Goal: Information Seeking & Learning: Learn about a topic

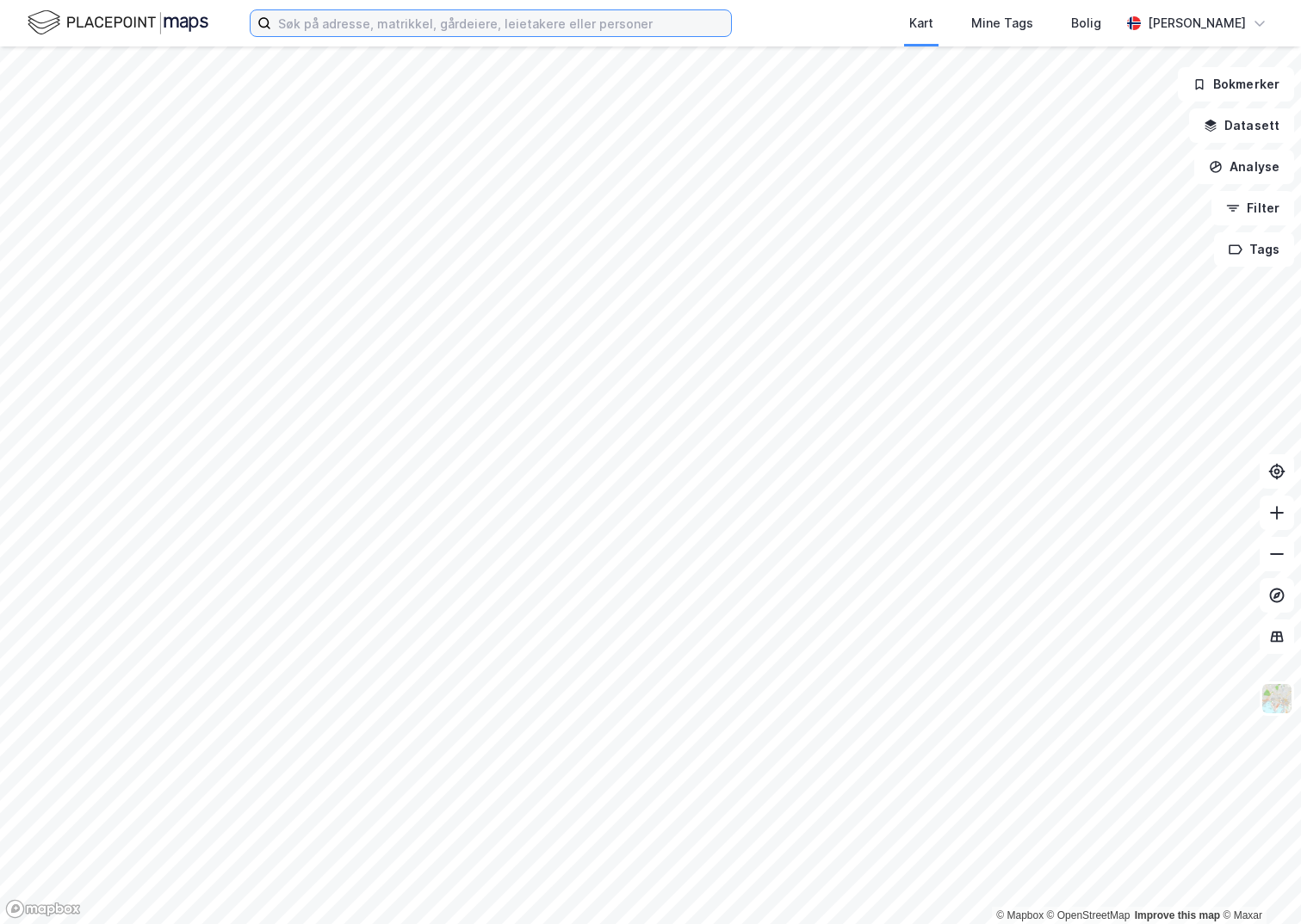
click at [379, 32] on input at bounding box center [501, 23] width 460 height 26
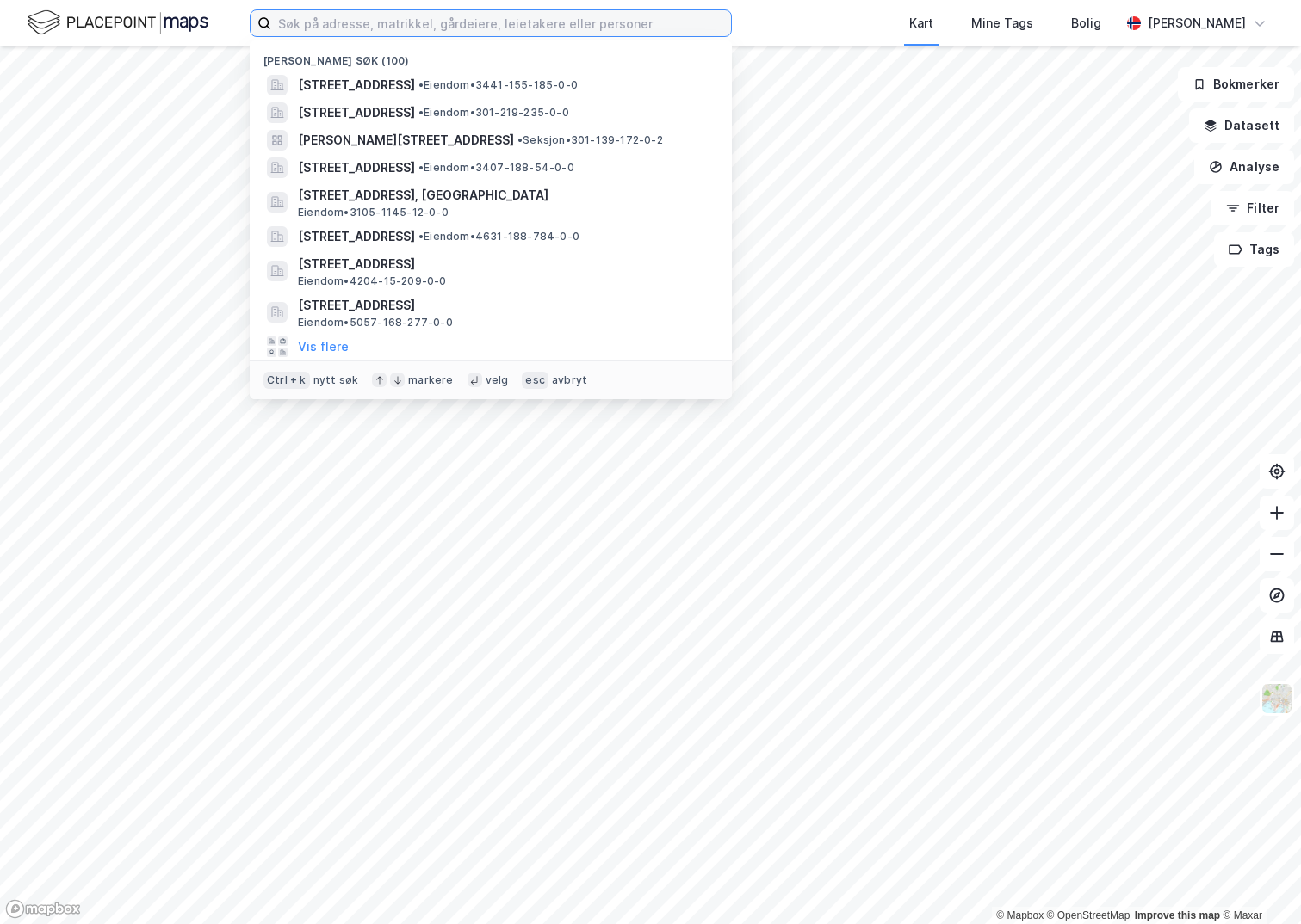
paste input "3418-39/496/0/0"
type input "3418-39/496/0/0"
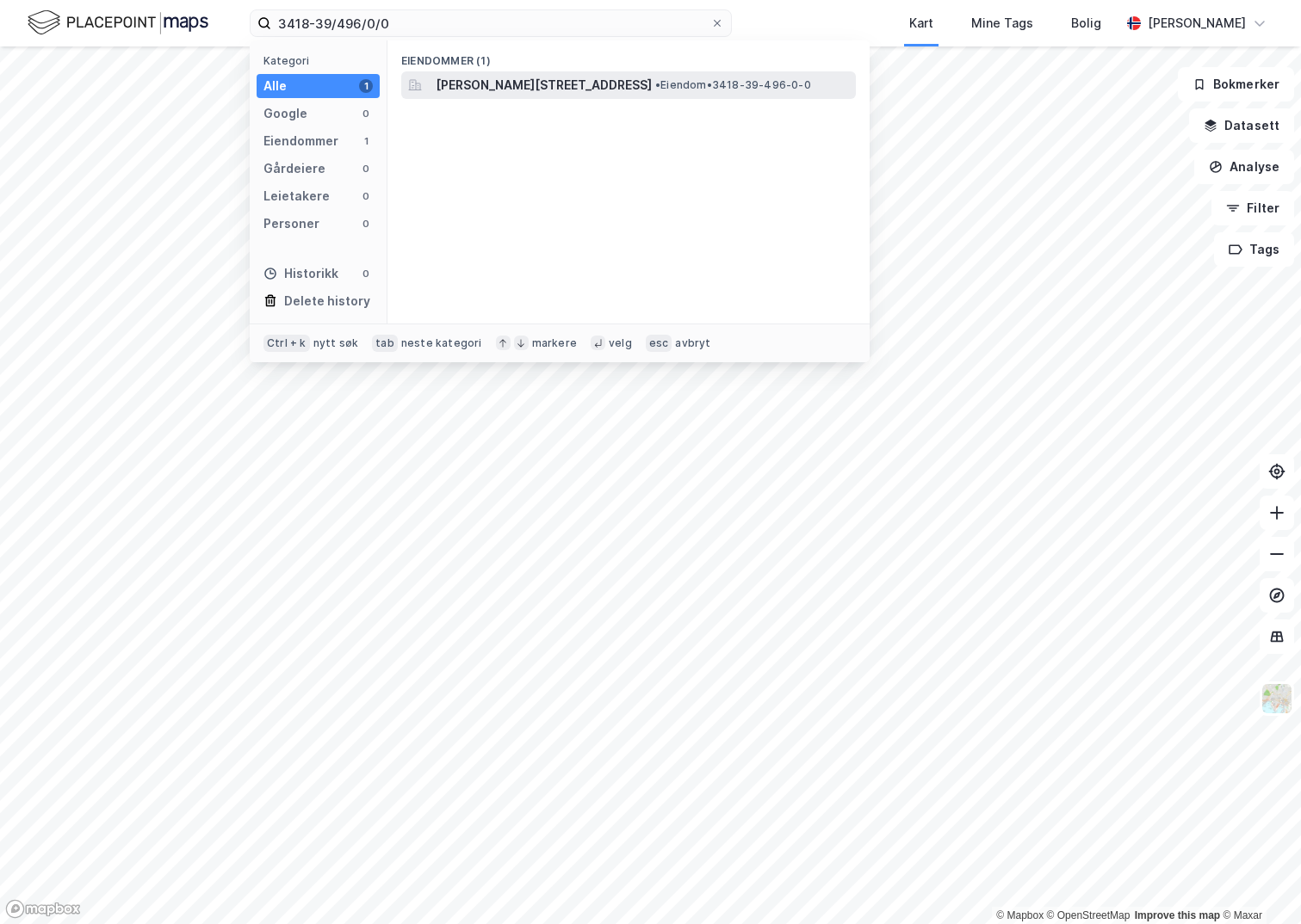
click at [546, 79] on span "[PERSON_NAME][STREET_ADDRESS]" at bounding box center [544, 85] width 216 height 20
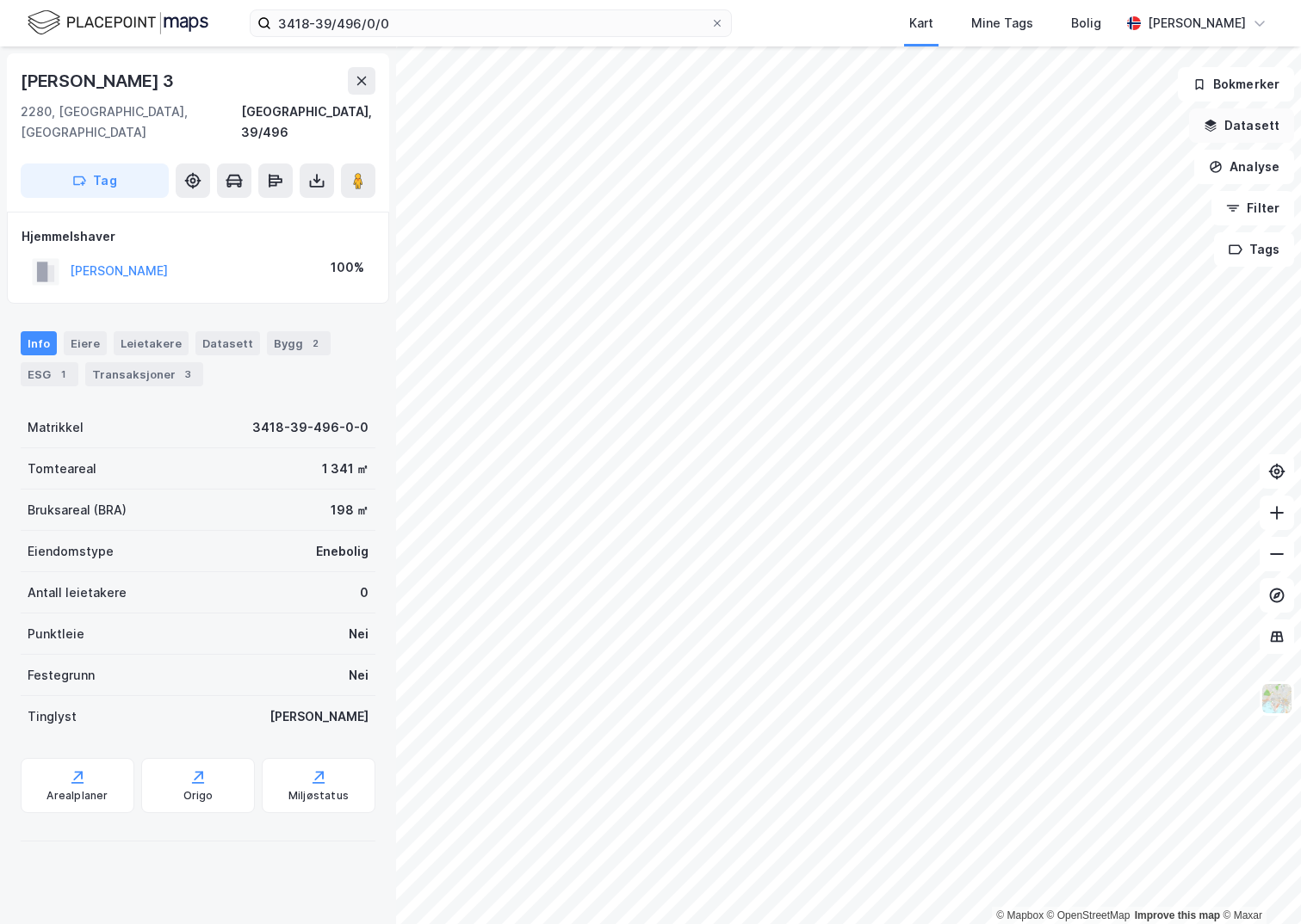
click at [1265, 118] on button "Datasett" at bounding box center [1242, 124] width 105 height 34
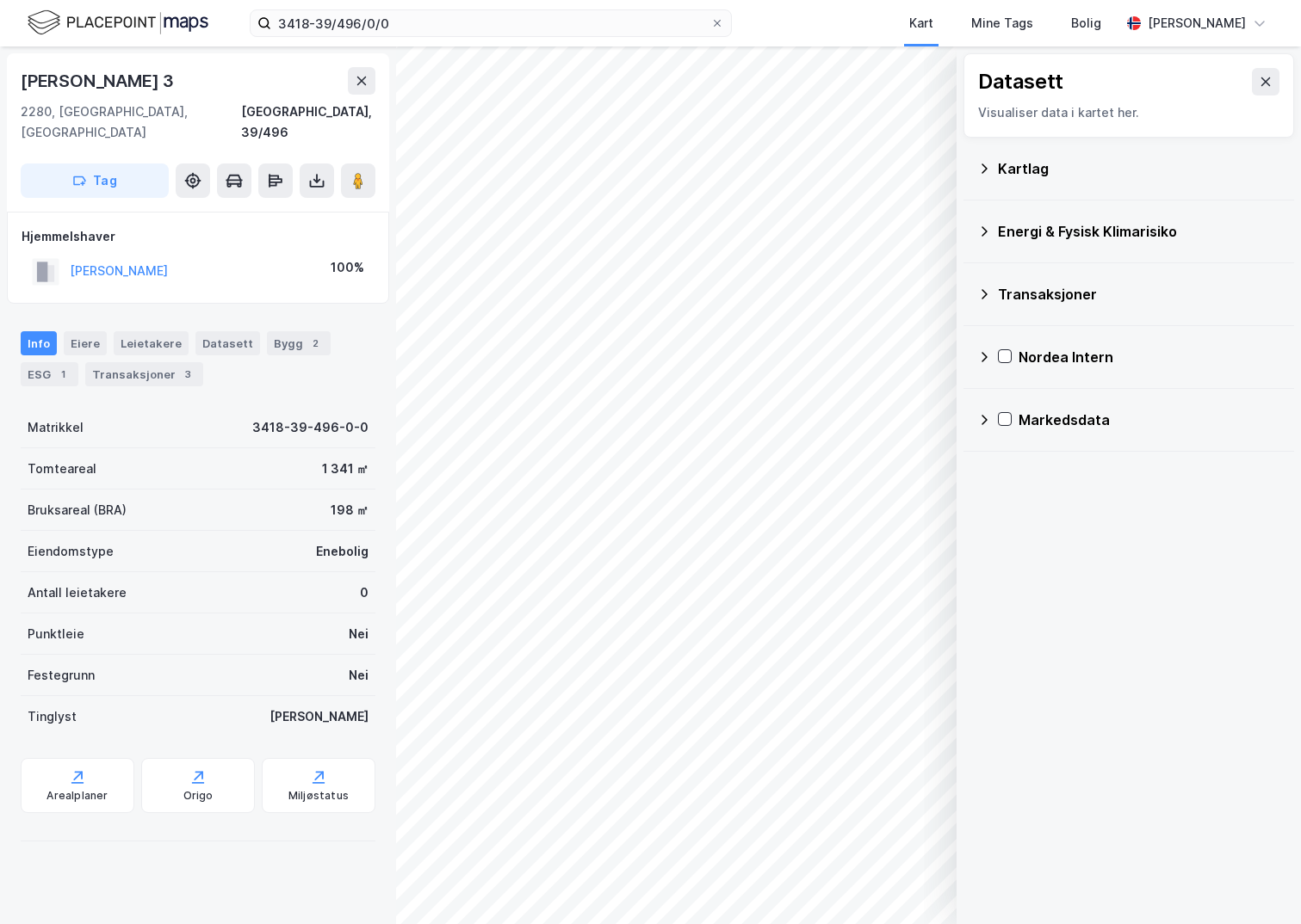
drag, startPoint x: 1000, startPoint y: 175, endPoint x: 1008, endPoint y: 183, distance: 11.3
click at [1001, 175] on div "Kartlag" at bounding box center [1139, 168] width 282 height 20
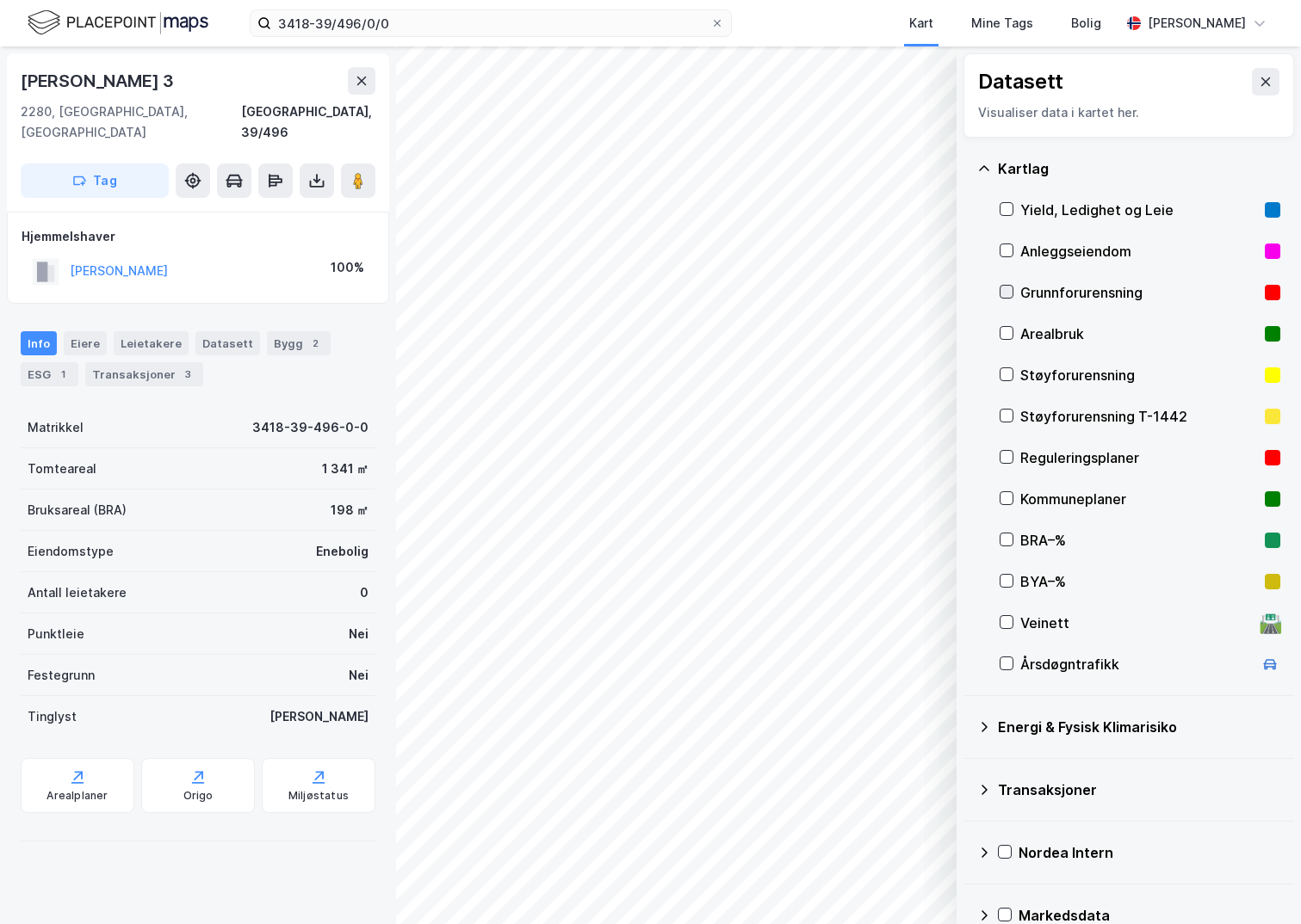
click at [1011, 291] on icon at bounding box center [1006, 292] width 12 height 12
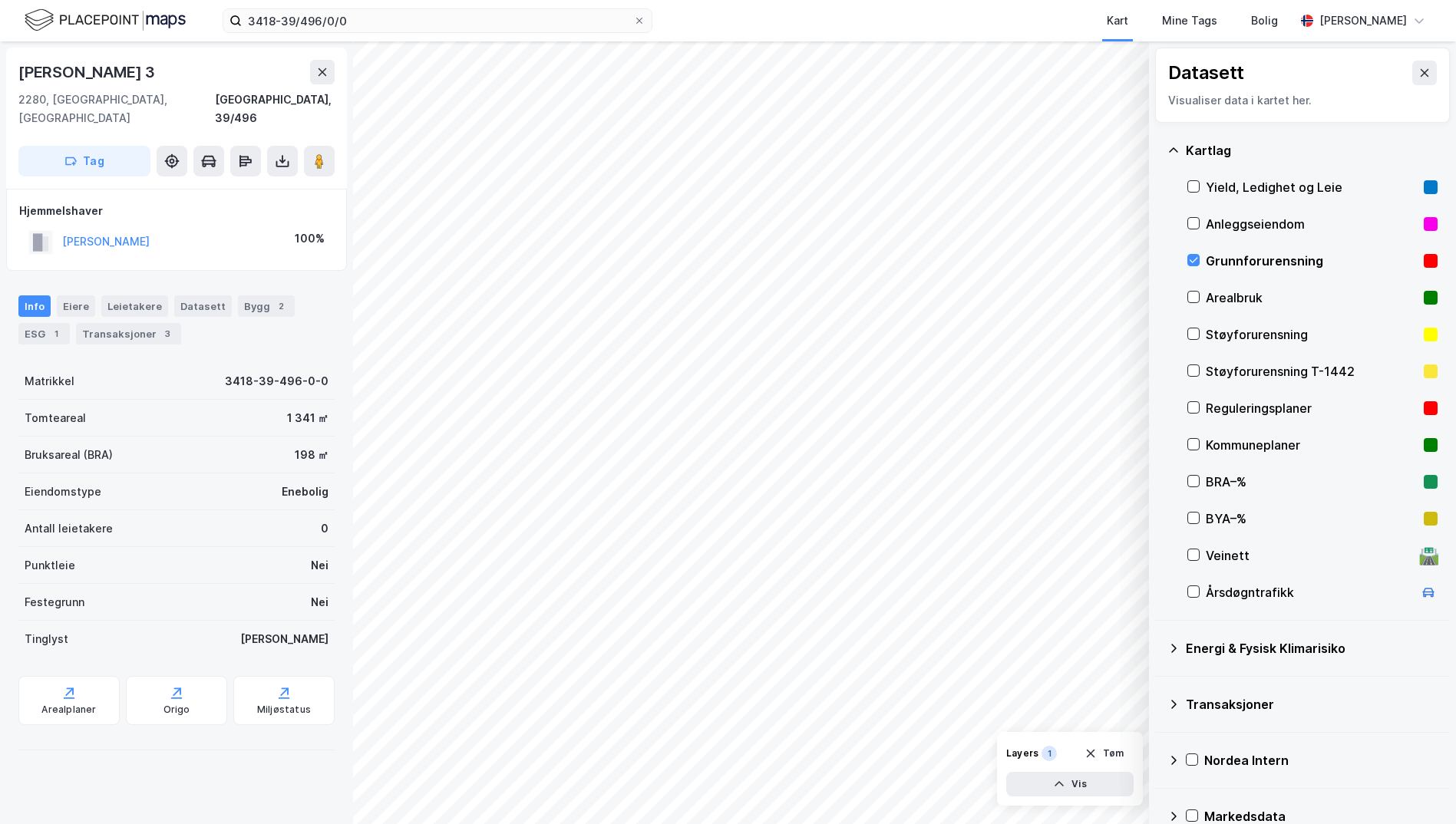
scroll to position [27, 0]
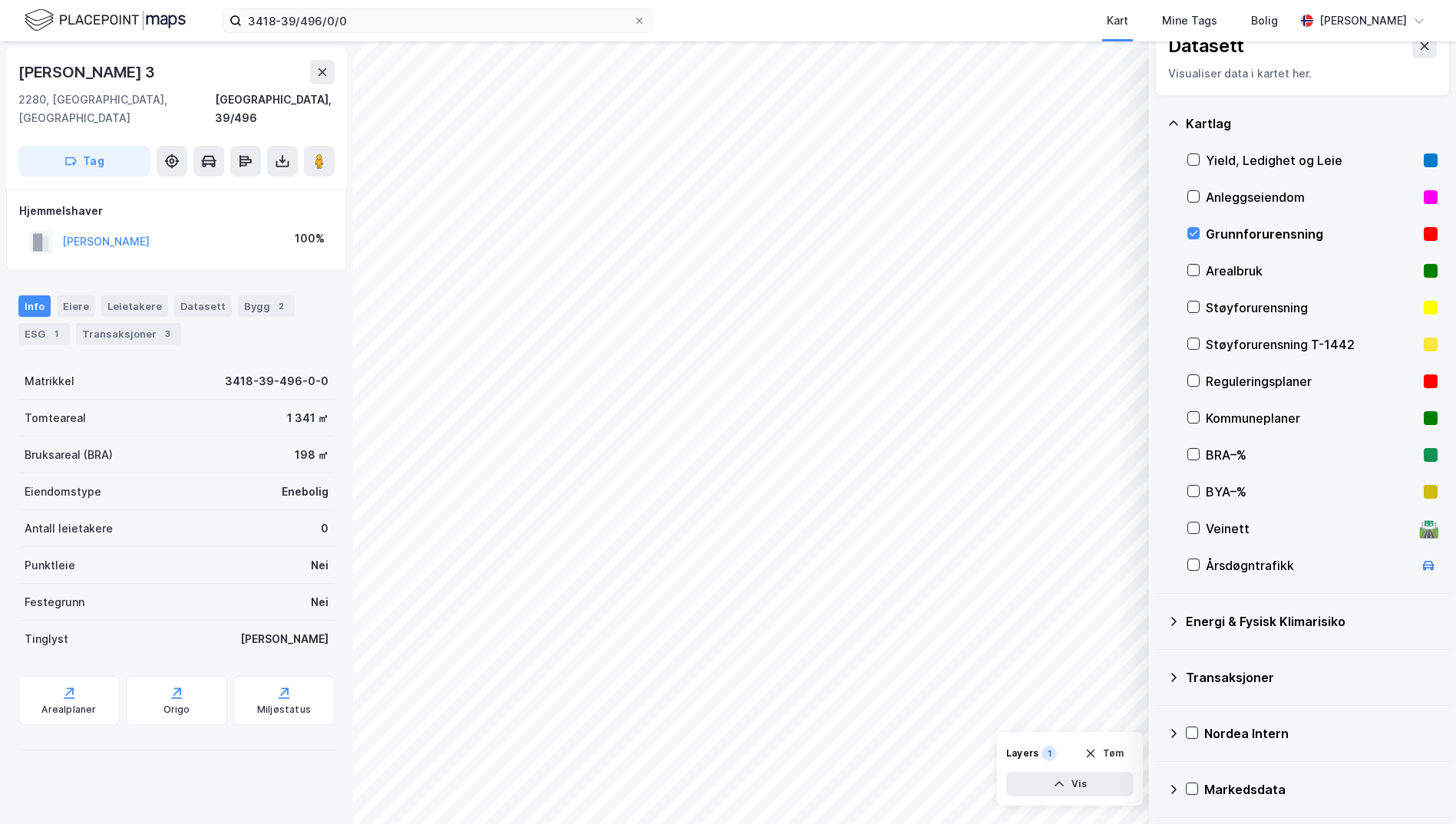
click at [1170, 621] on icon at bounding box center [1173, 622] width 12 height 12
click at [1170, 657] on icon at bounding box center [1211, 657] width 10 height 10
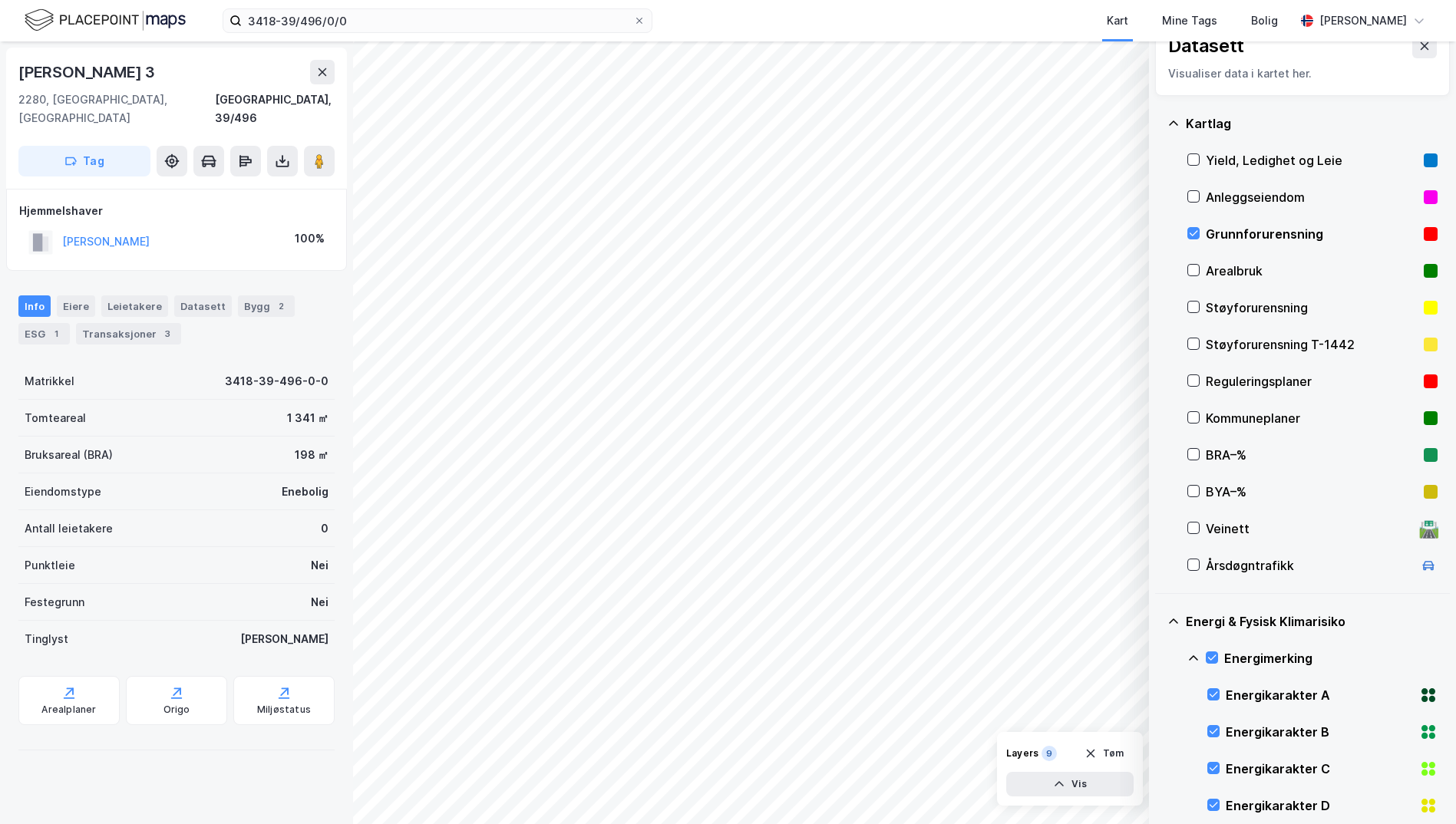
click at [1170, 659] on icon at bounding box center [1193, 658] width 12 height 12
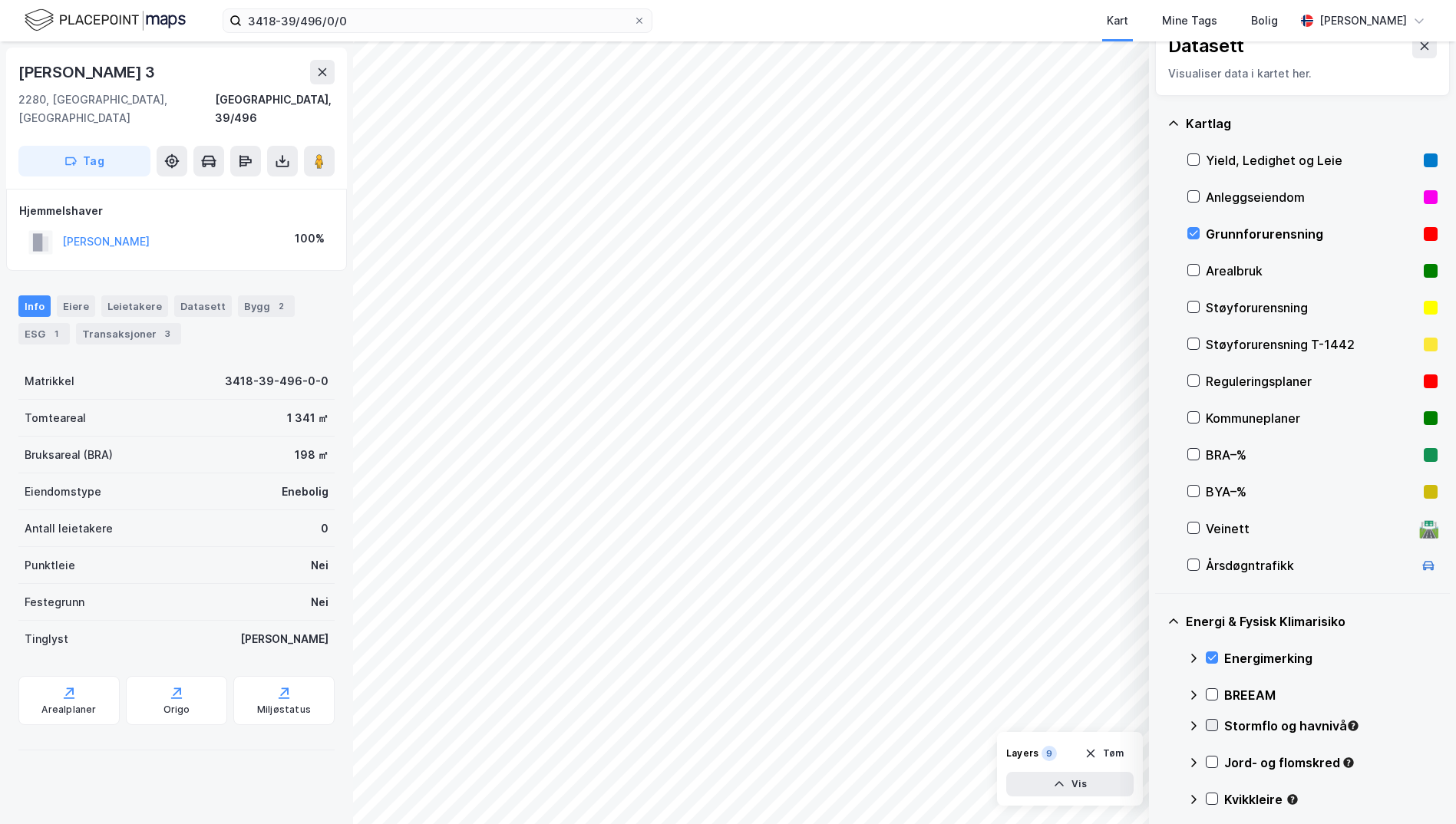
click at [1170, 723] on icon at bounding box center [1211, 725] width 10 height 10
click at [1170, 724] on icon at bounding box center [1193, 726] width 12 height 12
click at [1170, 766] on icon at bounding box center [1211, 762] width 10 height 10
click at [1170, 763] on icon at bounding box center [1193, 762] width 12 height 12
click at [1170, 796] on icon at bounding box center [1212, 799] width 9 height 5
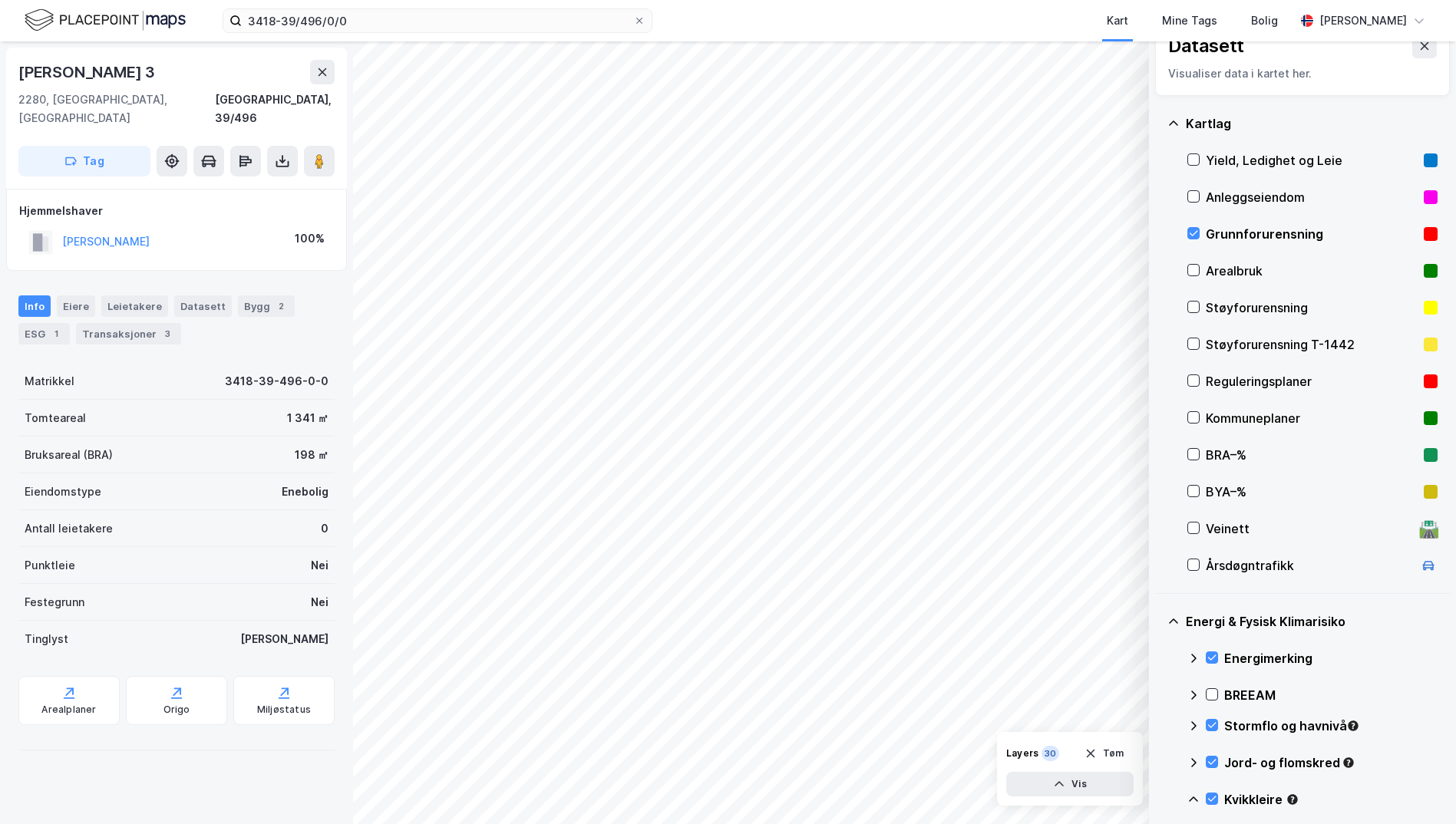
click at [1170, 801] on icon at bounding box center [1193, 800] width 12 height 12
click at [1170, 802] on icon at bounding box center [1193, 800] width 5 height 10
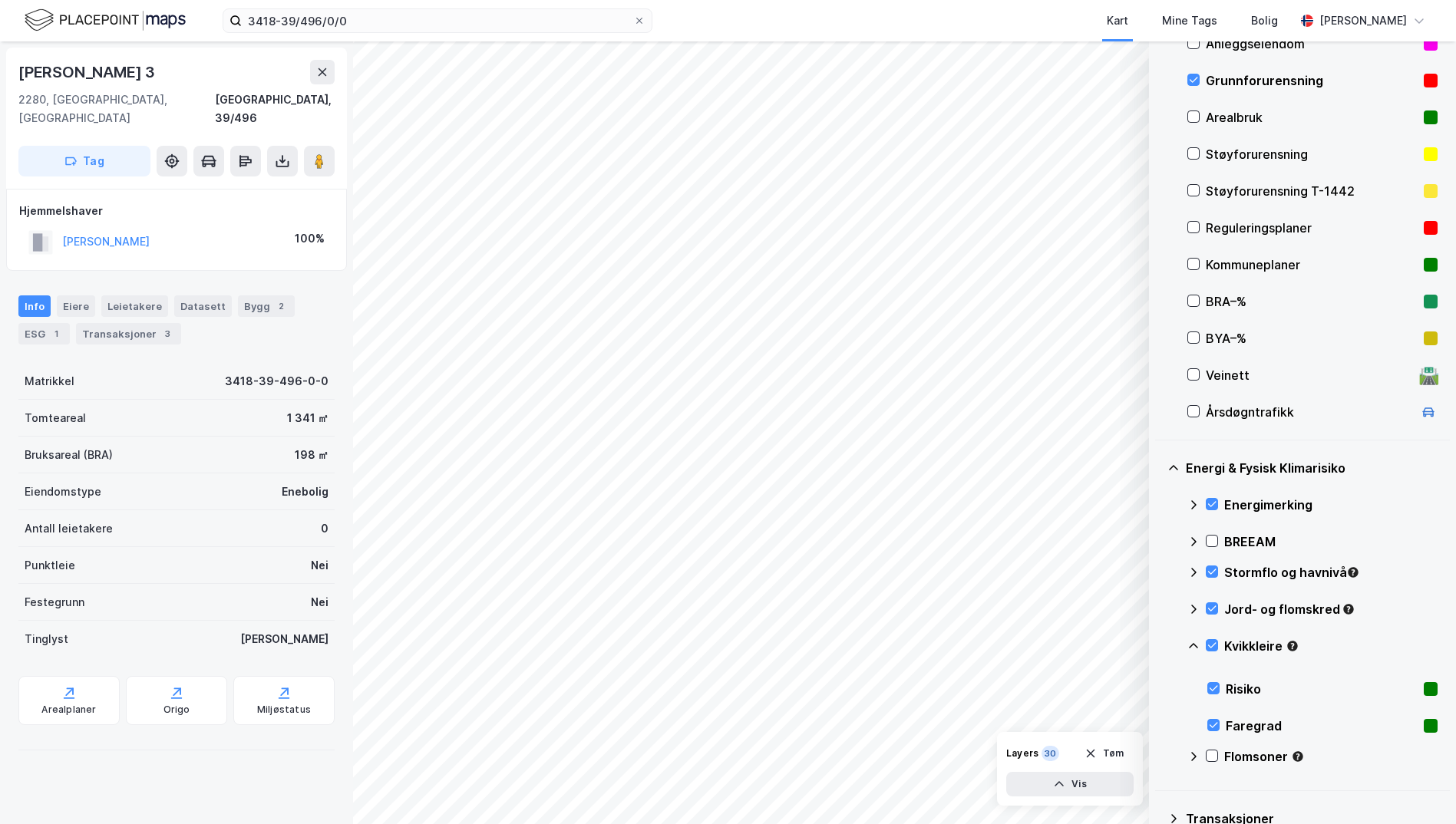
click at [1170, 643] on icon at bounding box center [1193, 646] width 12 height 12
click at [1170, 683] on icon at bounding box center [1212, 683] width 9 height 5
click at [1170, 683] on icon at bounding box center [1193, 683] width 12 height 12
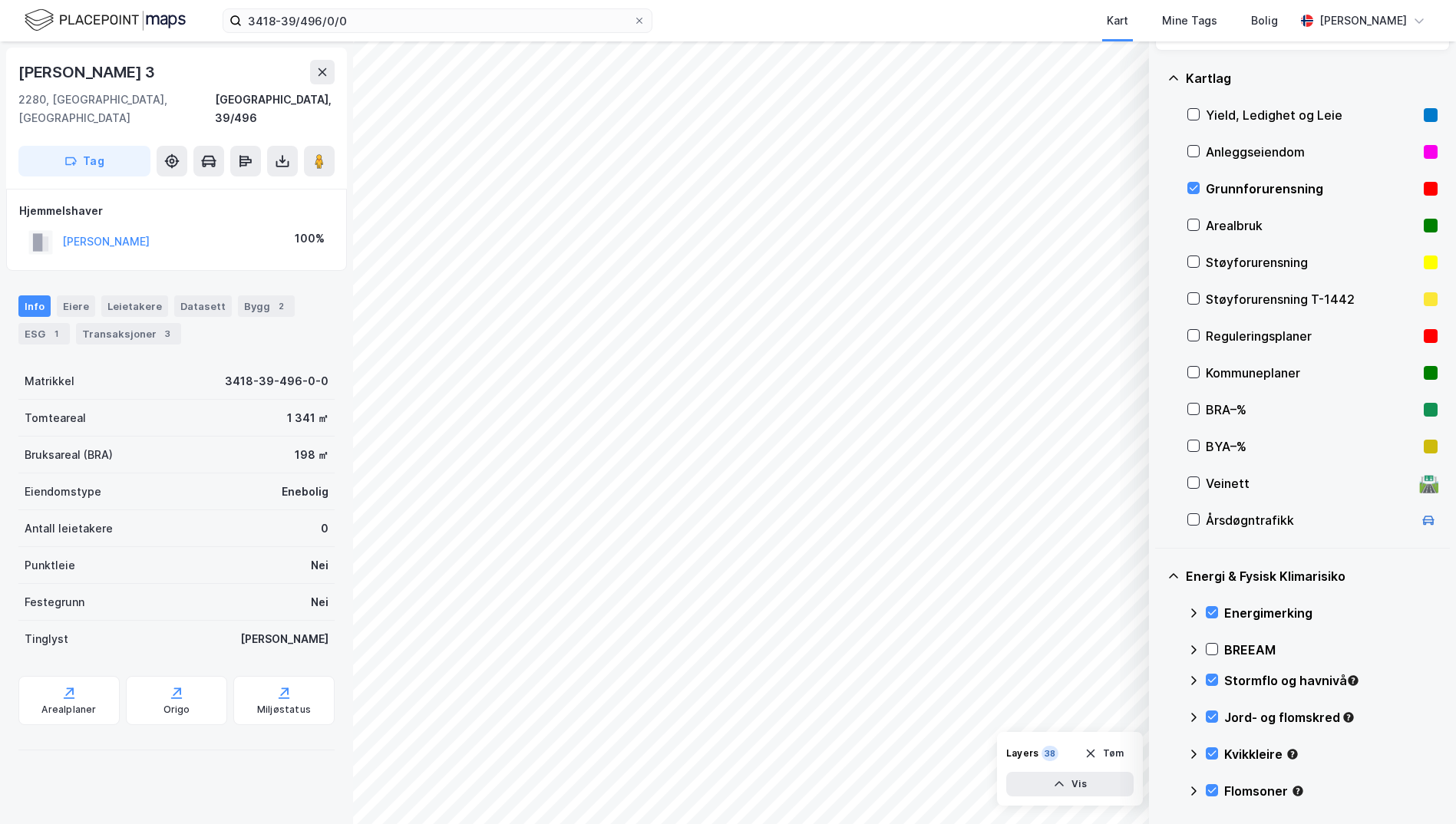
scroll to position [82, 0]
